Goal: Task Accomplishment & Management: Manage account settings

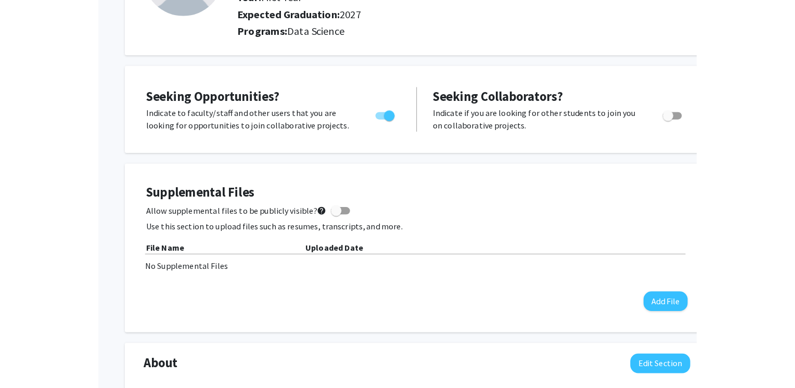
scroll to position [156, 0]
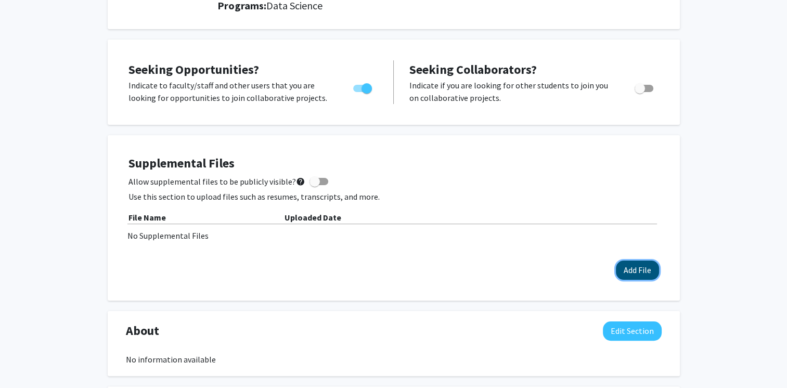
click at [630, 269] on button "Add File" at bounding box center [637, 270] width 43 height 19
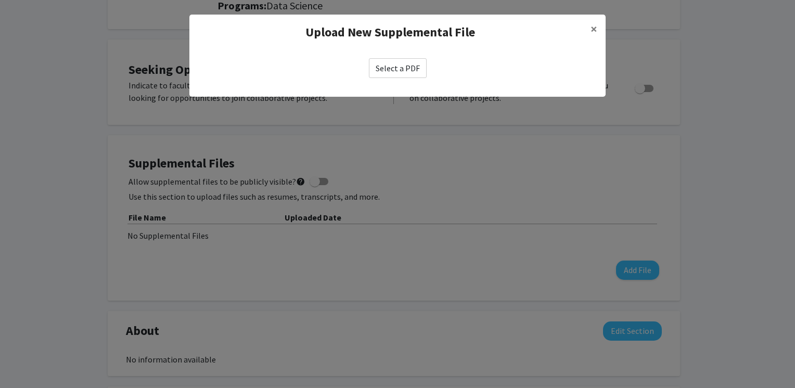
click at [395, 70] on label "Select a PDF" at bounding box center [398, 68] width 58 height 20
click at [0, 0] on input "Select a PDF" at bounding box center [0, 0] width 0 height 0
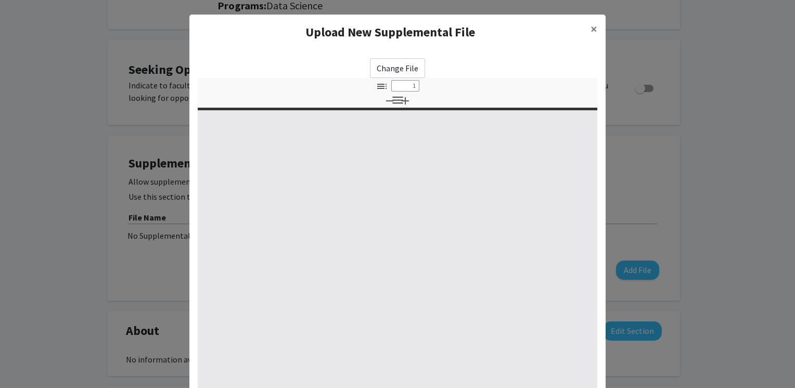
type input "0"
select select "custom"
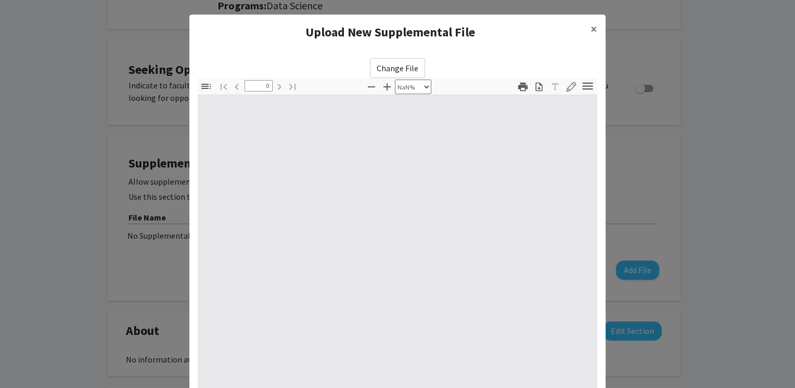
type input "1"
select select "auto"
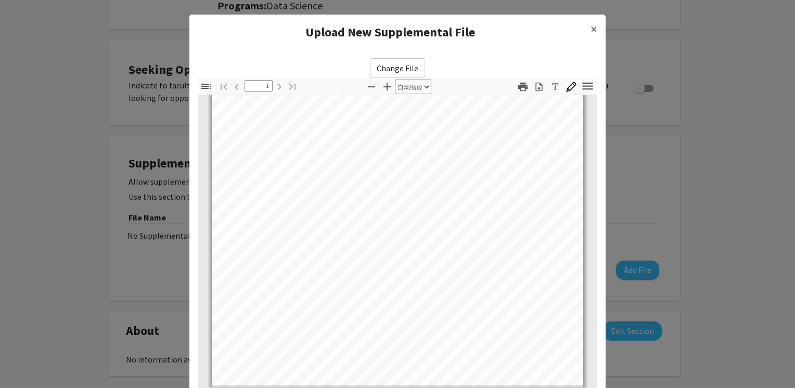
scroll to position [0, 0]
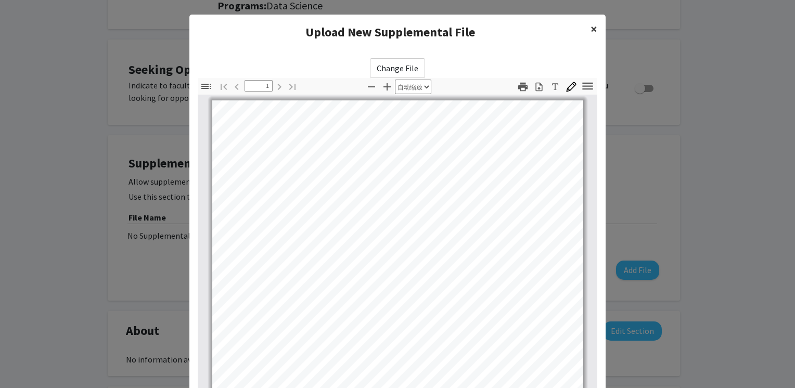
click at [590, 28] on span "×" at bounding box center [593, 29] width 7 height 16
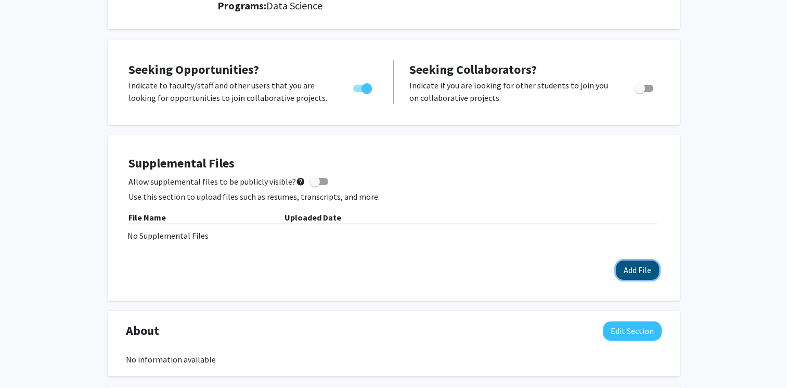
click at [641, 272] on button "Add File" at bounding box center [637, 270] width 43 height 19
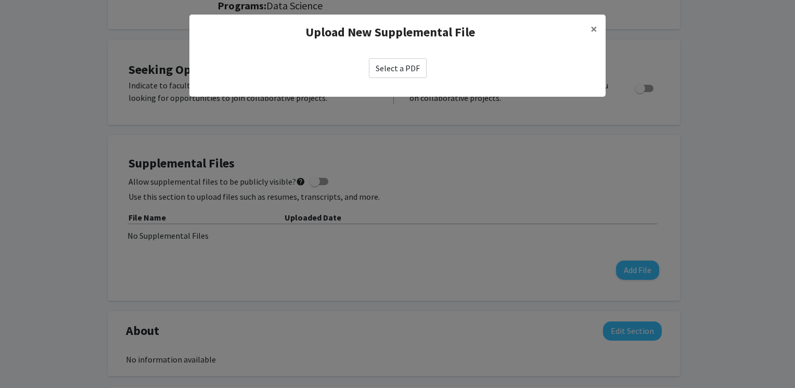
click at [392, 68] on label "Select a PDF" at bounding box center [398, 68] width 58 height 20
click at [0, 0] on input "Select a PDF" at bounding box center [0, 0] width 0 height 0
select select "custom"
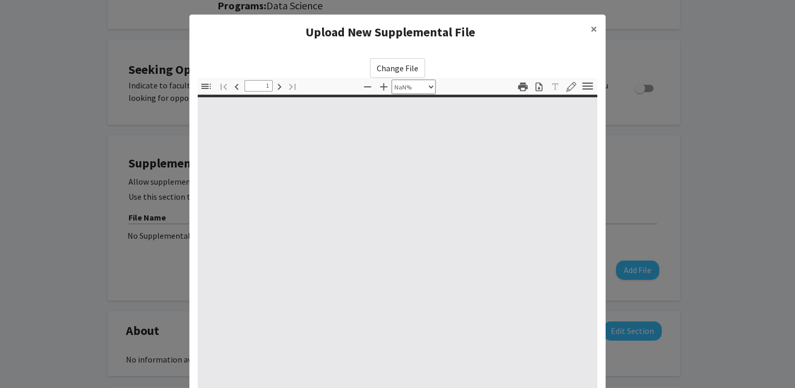
type input "0"
select select "custom"
type input "1"
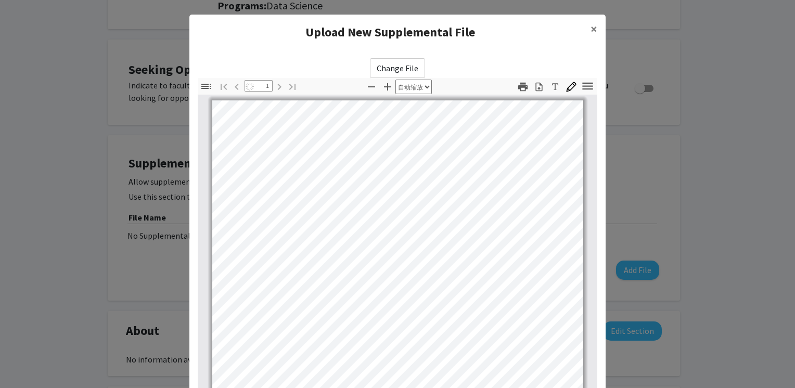
select select "auto"
click at [590, 30] on span "×" at bounding box center [593, 29] width 7 height 16
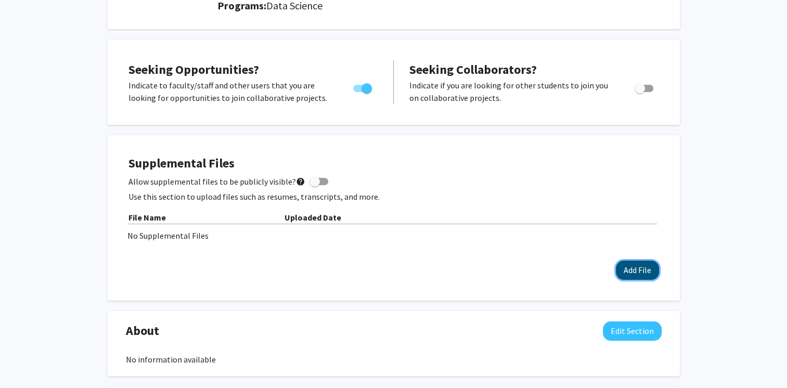
click at [629, 267] on button "Add File" at bounding box center [637, 270] width 43 height 19
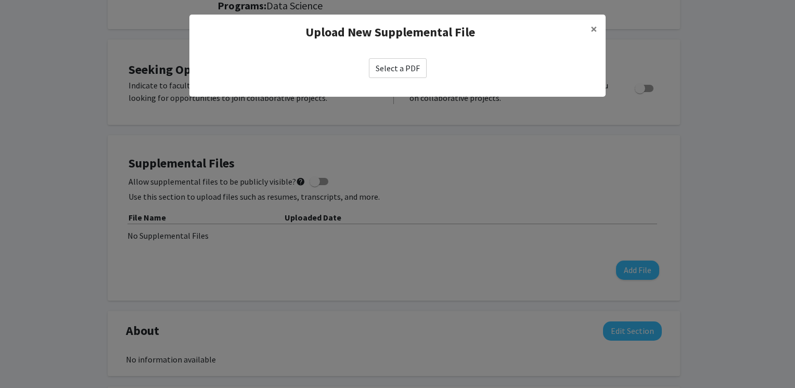
click at [423, 68] on label "Select a PDF" at bounding box center [398, 68] width 58 height 20
click at [0, 0] on input "Select a PDF" at bounding box center [0, 0] width 0 height 0
select select "custom"
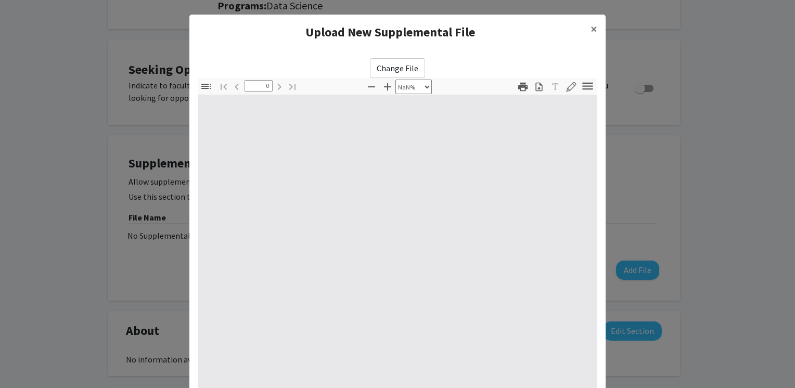
type input "1"
select select "auto"
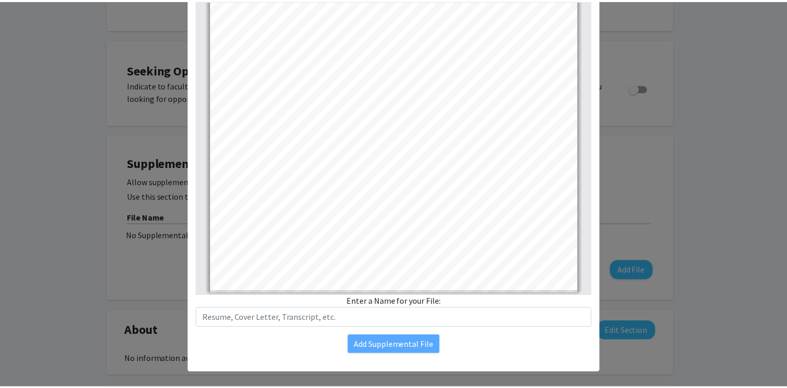
scroll to position [104, 0]
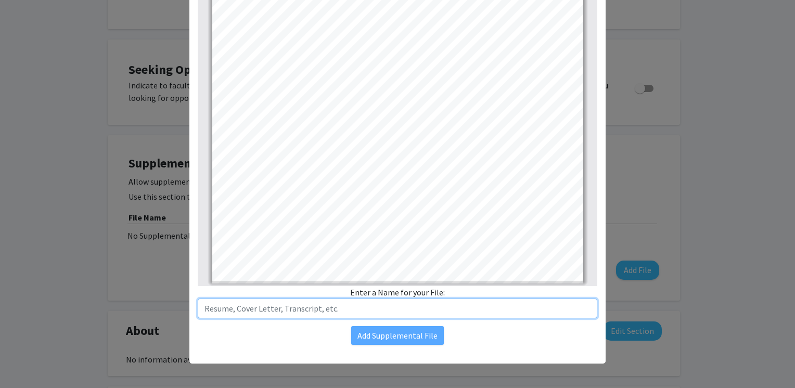
click at [360, 306] on input "text" at bounding box center [397, 309] width 399 height 20
type input "Resume"
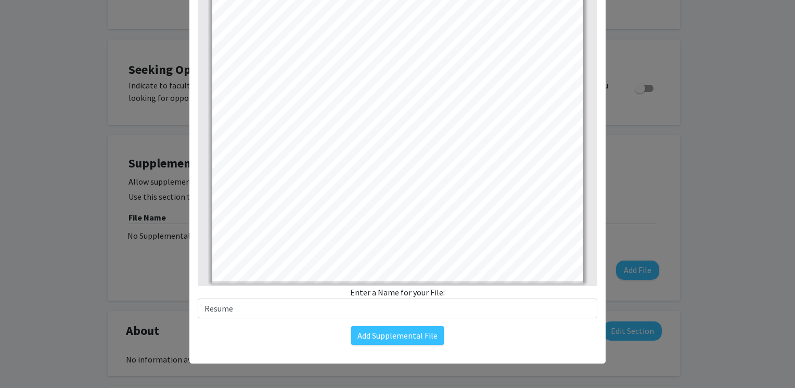
click at [337, 332] on div "Add Supplemental File" at bounding box center [397, 335] width 399 height 19
click at [391, 333] on button "Add Supplemental File" at bounding box center [397, 335] width 93 height 19
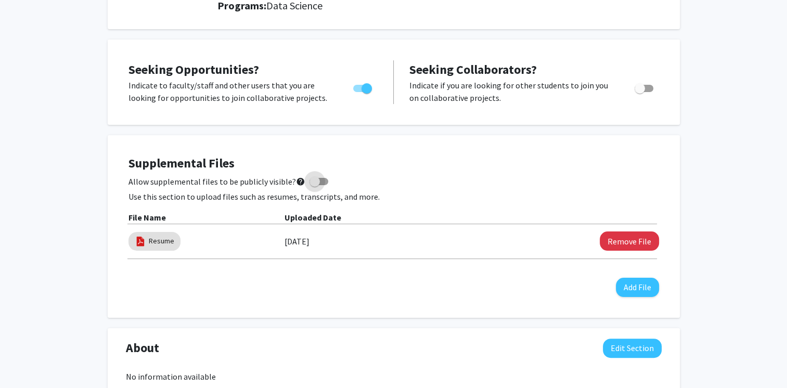
click at [318, 182] on span at bounding box center [318, 181] width 19 height 7
click at [315, 185] on input "Allow supplemental files to be publicly visible? help" at bounding box center [314, 185] width 1 height 1
checkbox input "true"
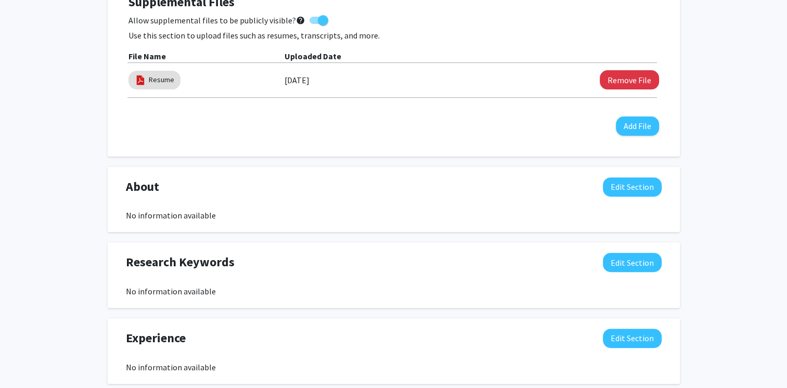
scroll to position [364, 0]
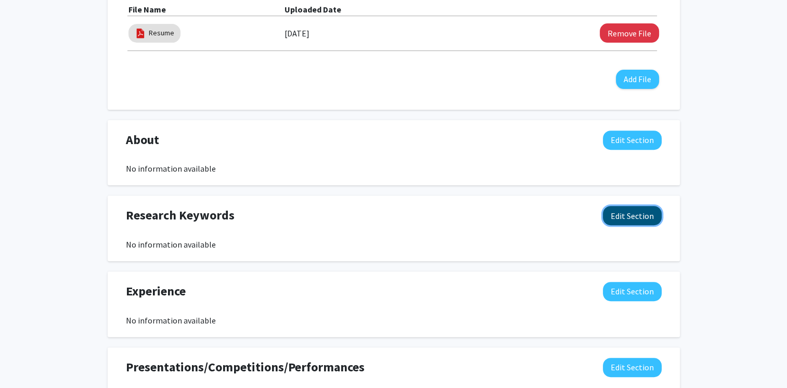
click at [630, 222] on button "Edit Section" at bounding box center [632, 215] width 59 height 19
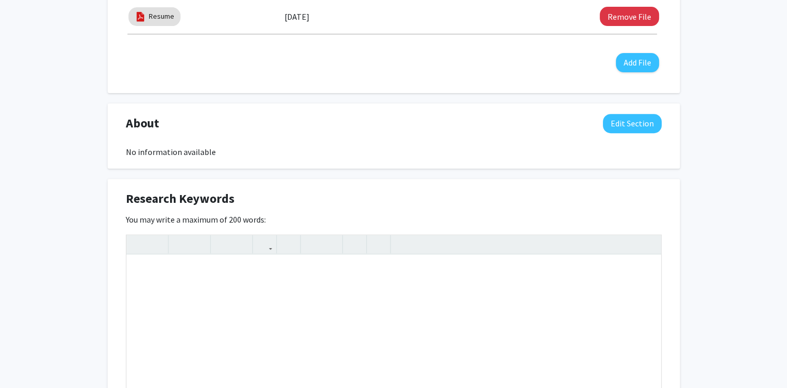
scroll to position [416, 0]
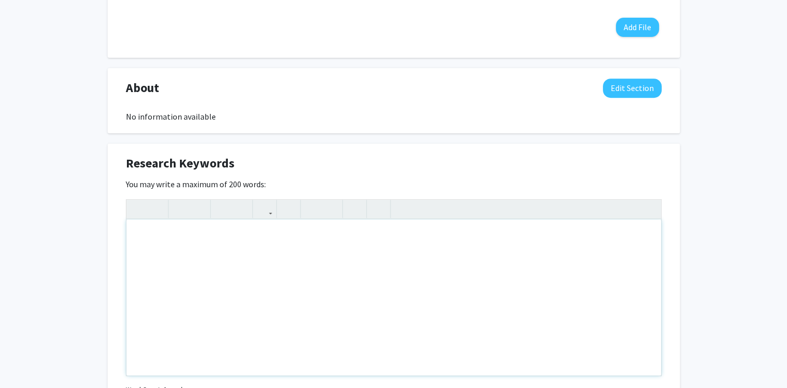
click at [412, 241] on div "Note to users with screen readers: Please deactivate our accessibility plugin f…" at bounding box center [393, 297] width 535 height 156
type textarea "A"
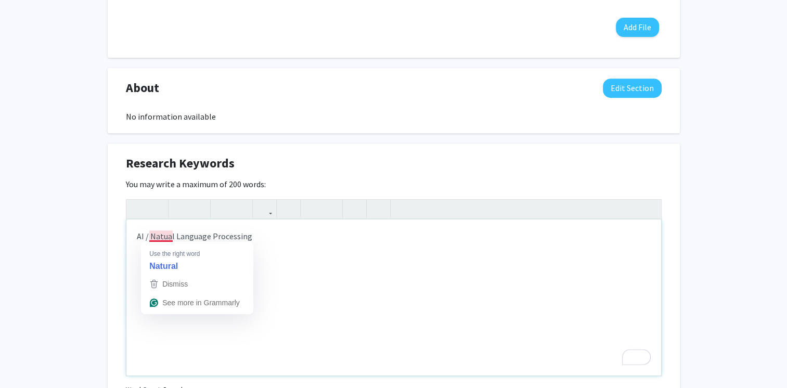
click at [165, 235] on div "AI / Natual Language Processing" at bounding box center [393, 297] width 535 height 156
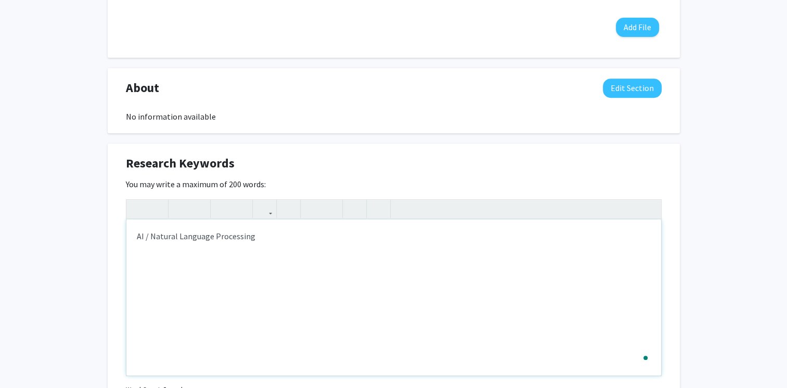
click at [274, 236] on div "AI / Natural Language Processing" at bounding box center [393, 297] width 535 height 156
click at [375, 237] on div "AI / Natural Language Processing / Image Processing / Agent / Reinforment Learn…" at bounding box center [393, 297] width 535 height 156
click at [470, 239] on div "AI / Natural Language Processing / Image Processing / Agent / Reinforcement Lea…" at bounding box center [393, 297] width 535 height 156
click at [576, 171] on div "Research Keywords Edit Section" at bounding box center [393, 166] width 551 height 24
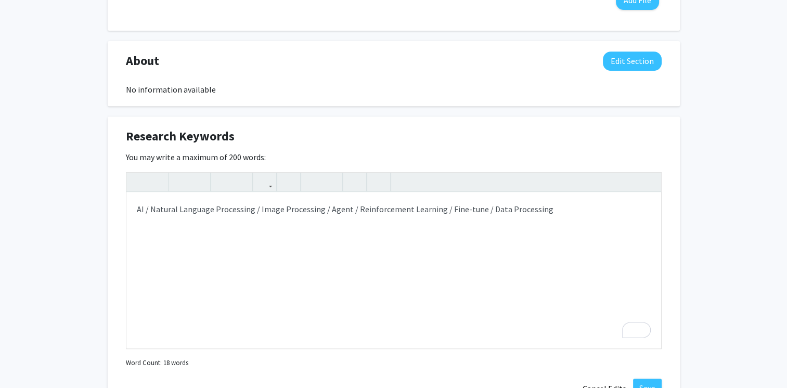
scroll to position [572, 0]
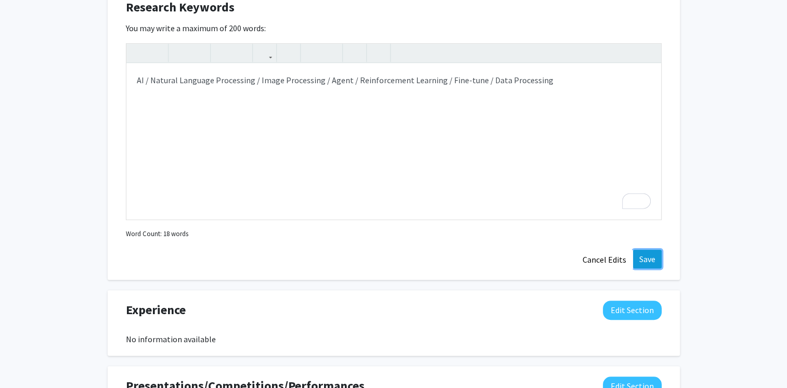
click at [643, 263] on button "Save" at bounding box center [647, 259] width 29 height 19
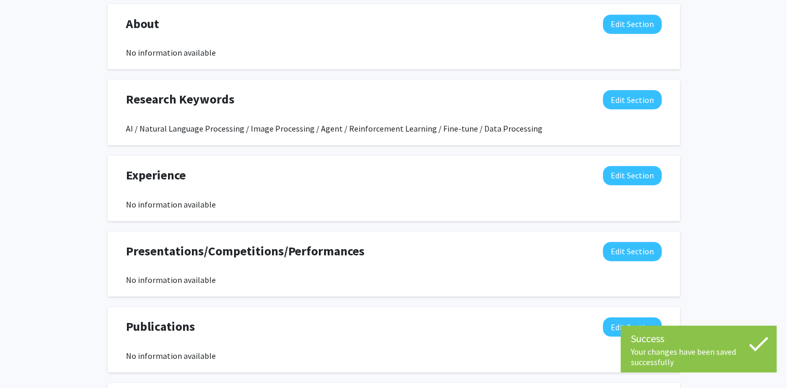
scroll to position [468, 0]
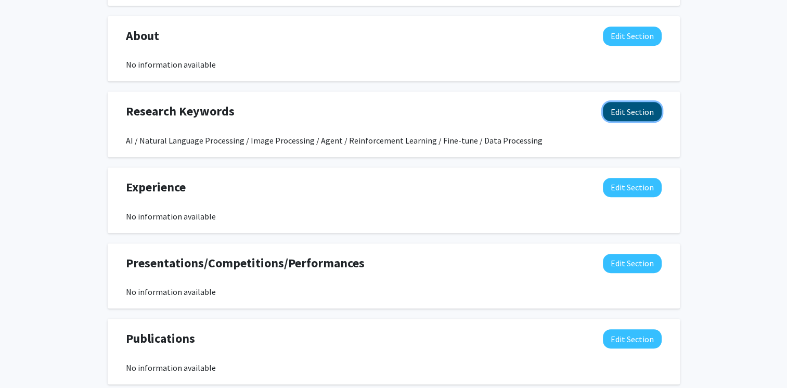
click at [640, 108] on button "Edit Section" at bounding box center [632, 111] width 59 height 19
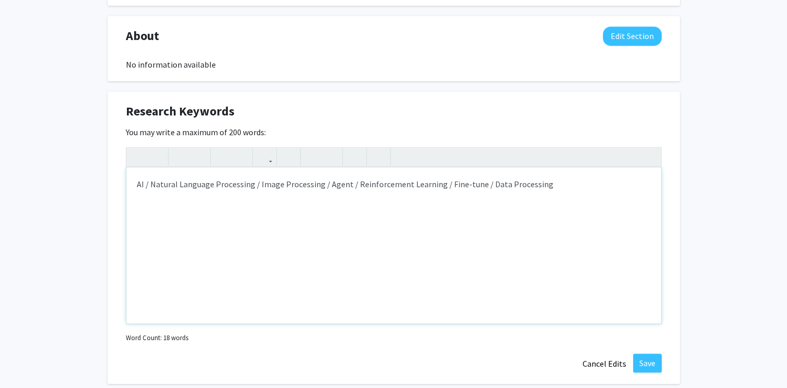
click at [577, 195] on div "AI / Natural Language Processing / Image Processing / Agent / Reinforcement Lea…" at bounding box center [393, 245] width 535 height 156
type textarea "AI / Natural Language Processing / Image Processing / Agent / Reinforcement Lea…"
click at [604, 120] on div "Research Keywords Edit Section" at bounding box center [393, 114] width 551 height 24
click at [640, 360] on button "Save" at bounding box center [647, 363] width 29 height 19
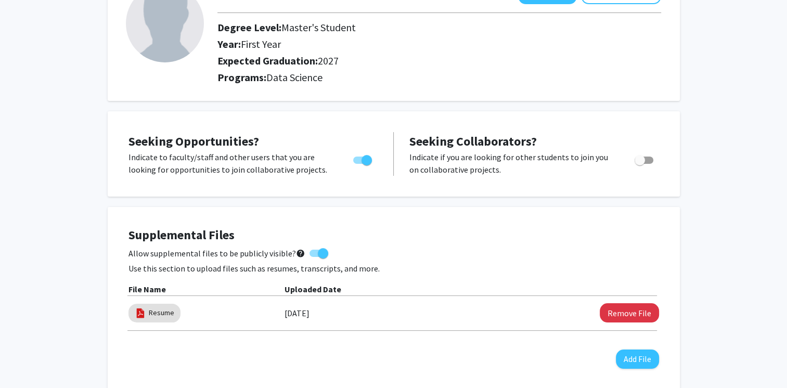
scroll to position [0, 0]
